Goal: Obtain resource: Download file/media

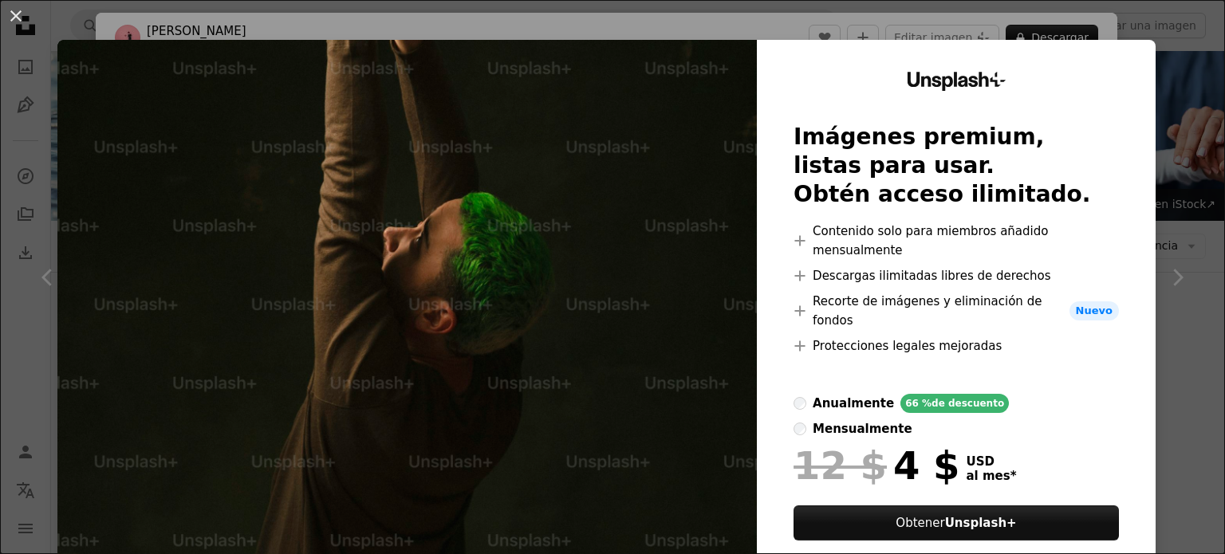
scroll to position [3350, 0]
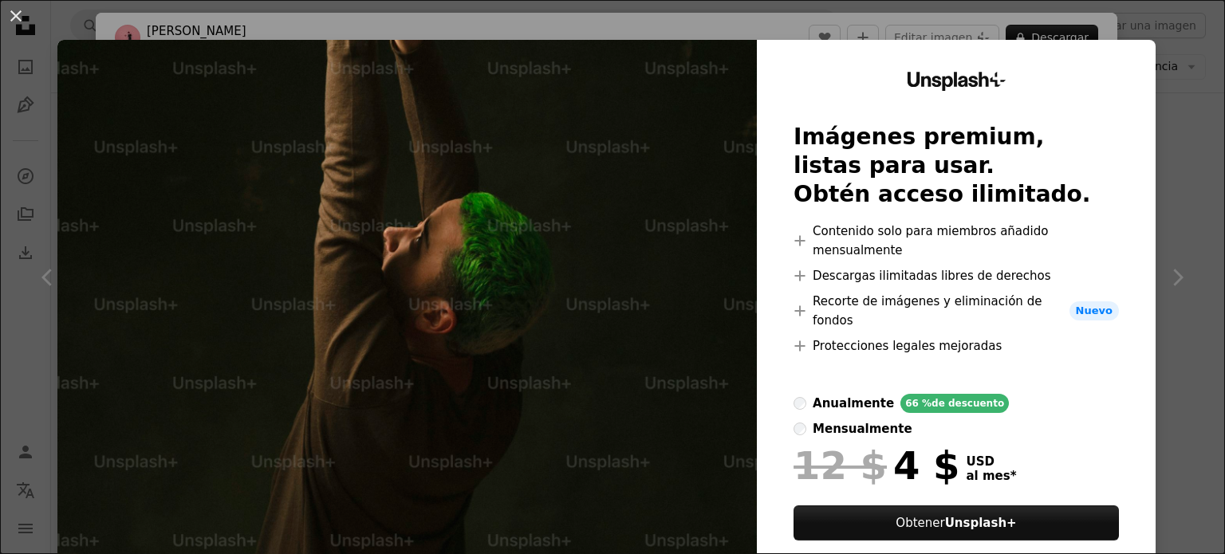
click at [964, 15] on div "An X shape Unsplash+ Imágenes premium, listas para usar. Obtén acceso ilimitado…" at bounding box center [612, 277] width 1225 height 554
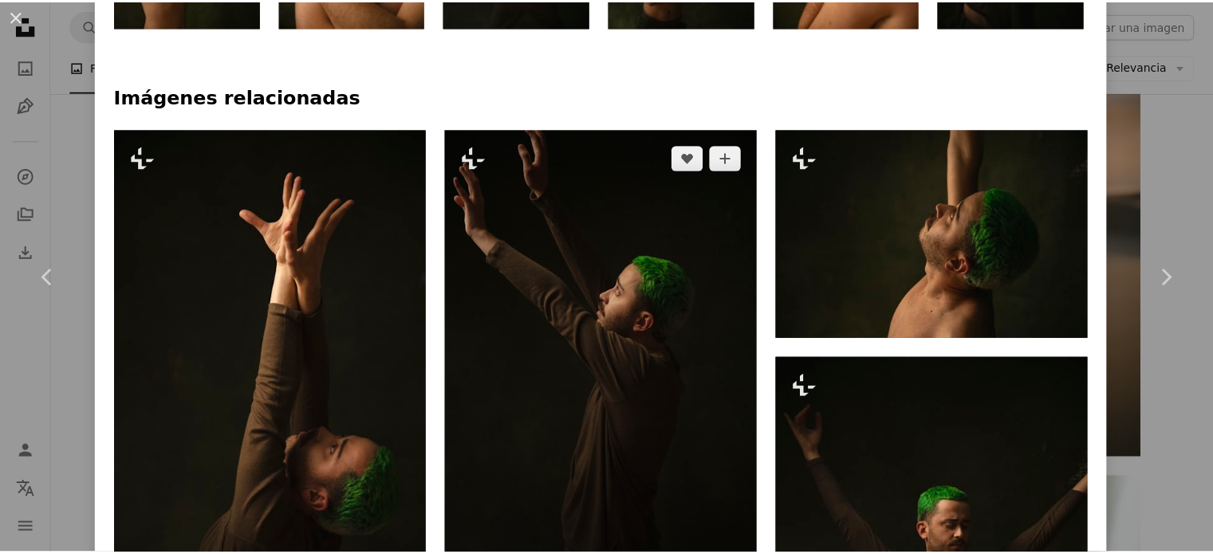
scroll to position [1169, 0]
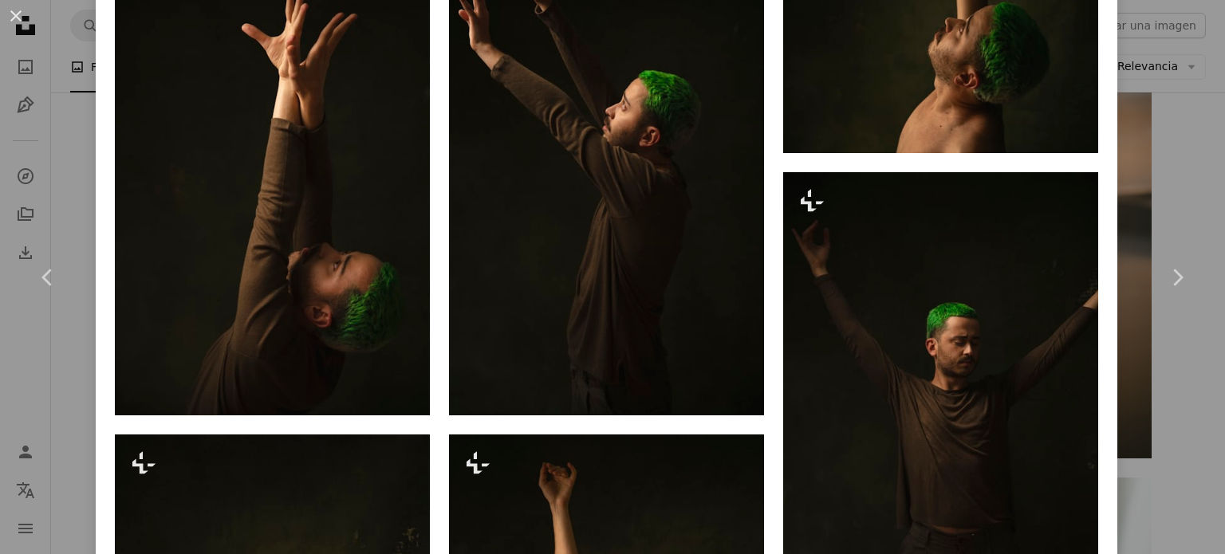
click at [36, 366] on div "An X shape Chevron left Chevron right [PERSON_NAME] Para Unsplash+ A heart A pl…" at bounding box center [612, 277] width 1225 height 554
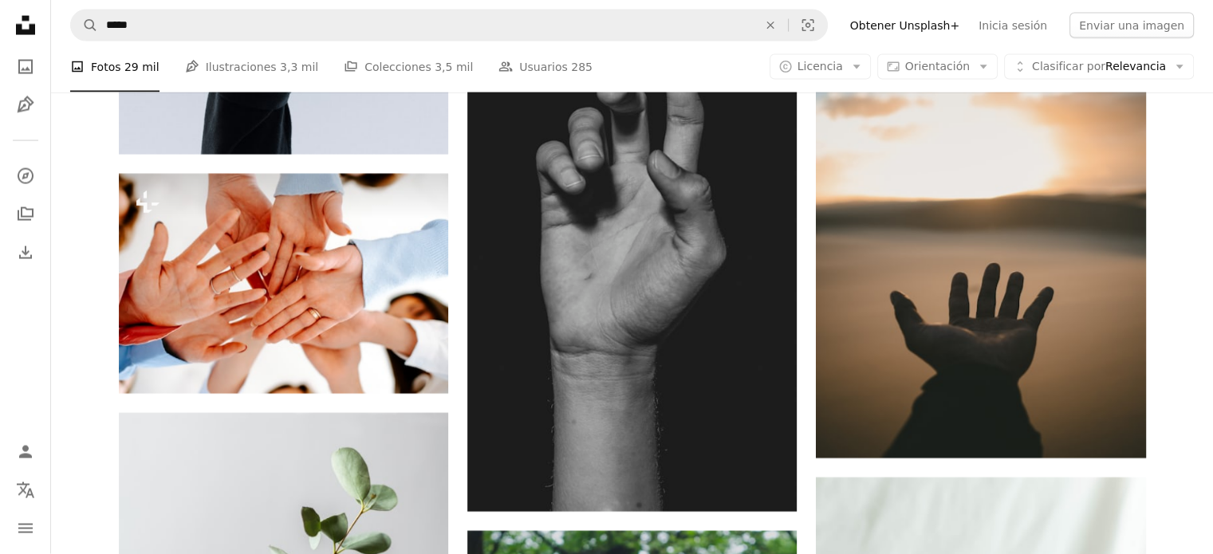
click at [823, 46] on nav "A magnifying glass ***** An X shape Visual search Filters Obtener Unsplash+ Ini…" at bounding box center [632, 25] width 1162 height 51
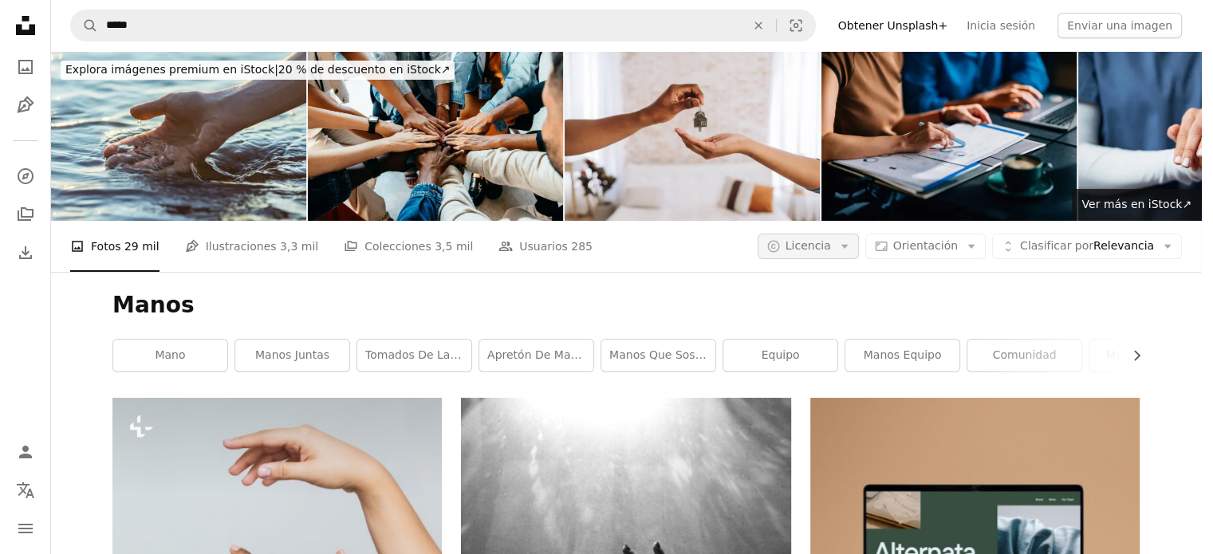
click at [831, 239] on span "Licencia" at bounding box center [808, 245] width 45 height 13
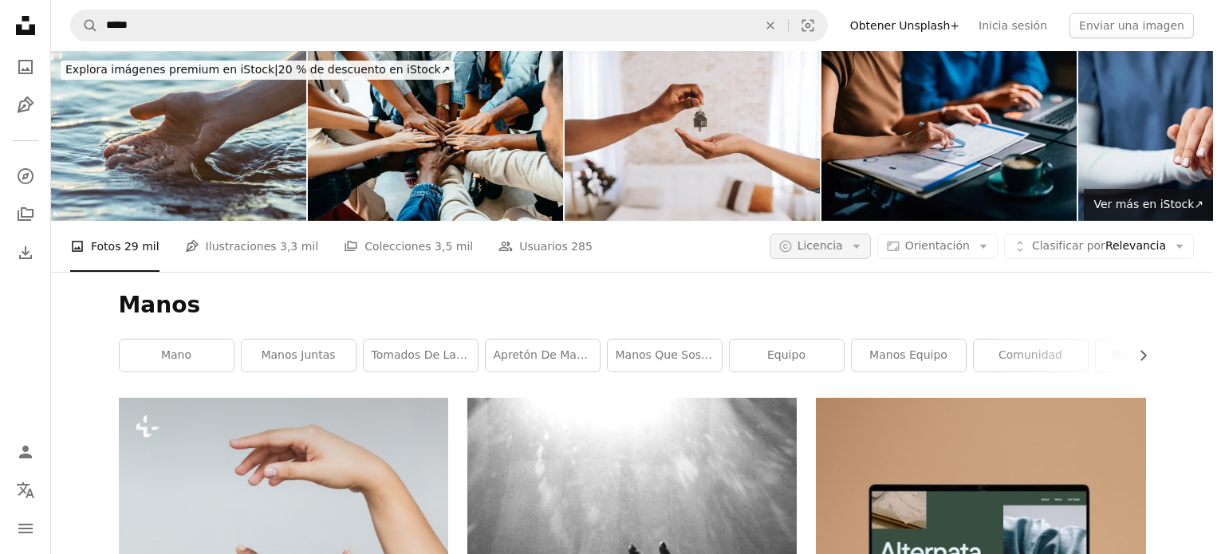
scroll to position [3350, 0]
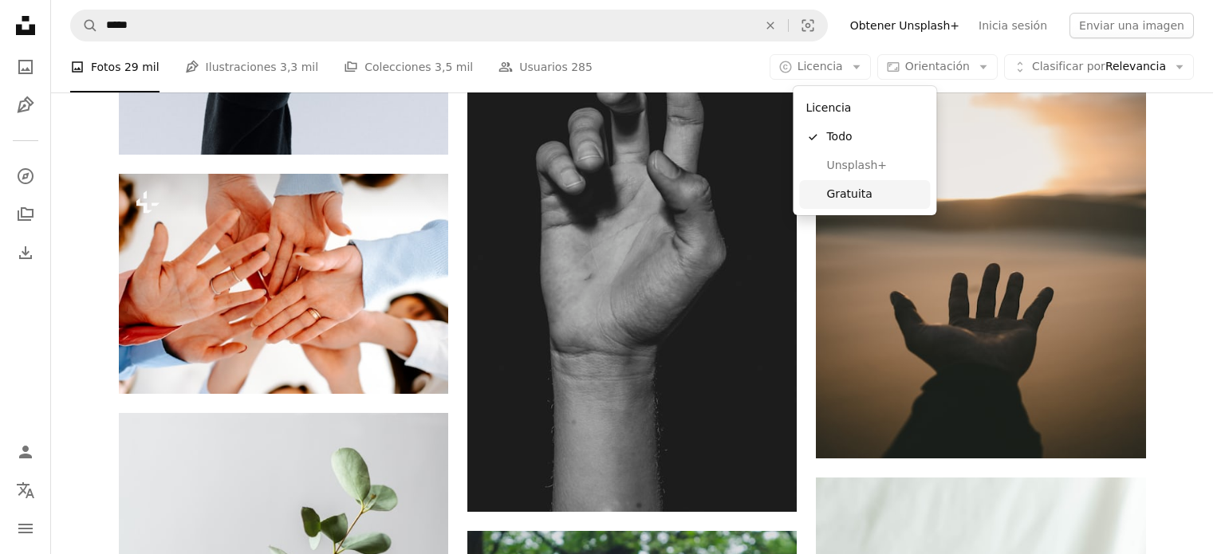
click at [861, 188] on span "Gratuita" at bounding box center [874, 195] width 97 height 16
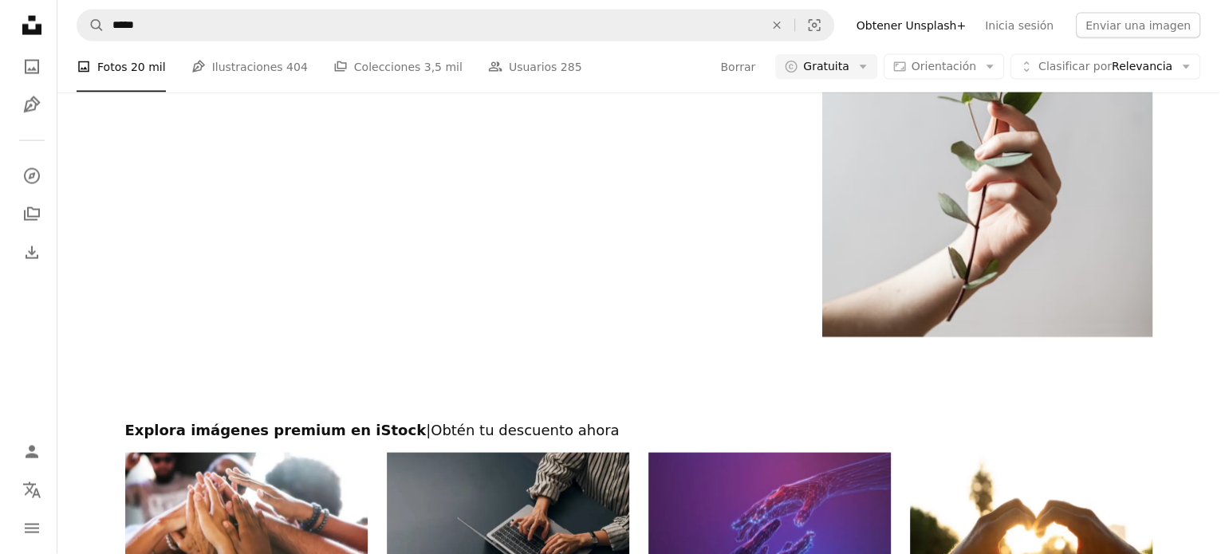
scroll to position [399, 0]
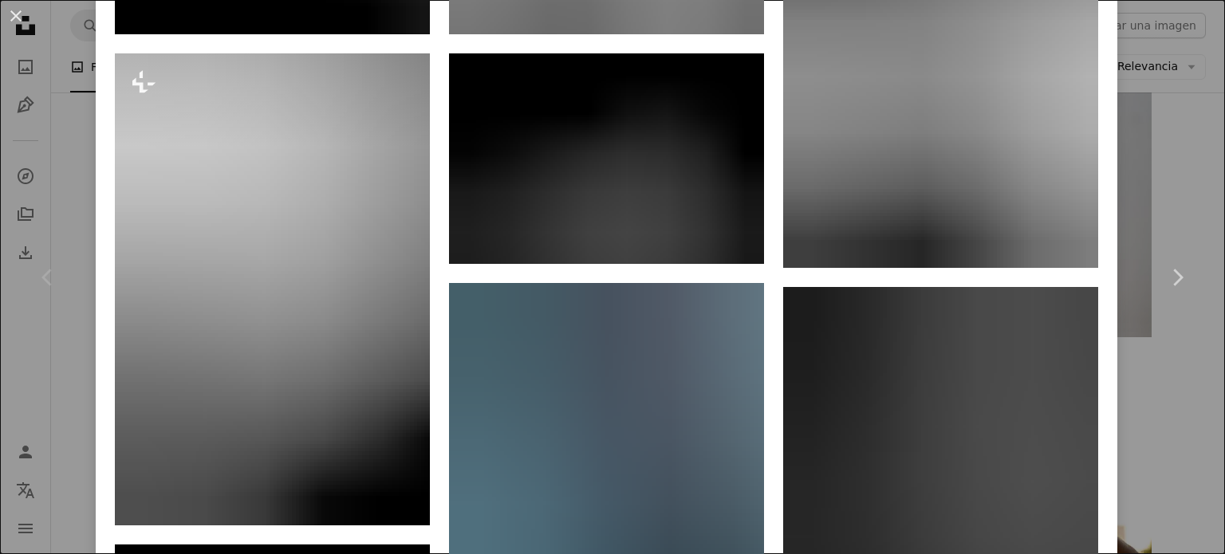
scroll to position [4547, 0]
